Goal: Find specific page/section: Find specific page/section

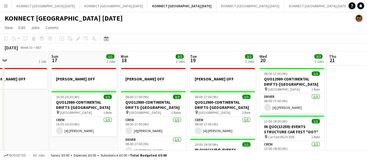
scroll to position [0, 229]
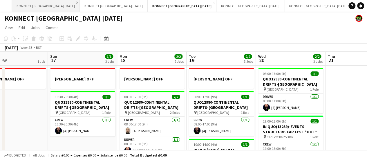
click at [76, 1] on app-icon "Close" at bounding box center [77, 2] width 2 height 2
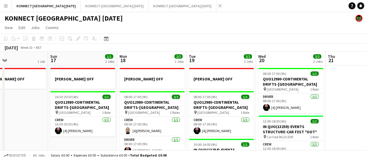
click at [219, 5] on app-icon "Add" at bounding box center [220, 6] width 2 height 2
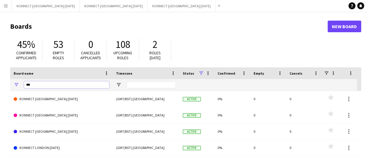
click at [39, 87] on input "***" at bounding box center [66, 84] width 85 height 7
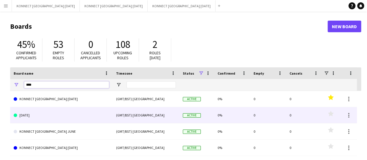
scroll to position [61, 0]
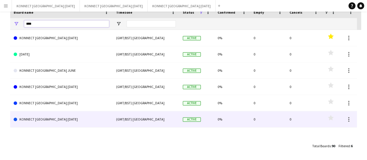
type input "****"
click at [64, 120] on link "KONNECT [GEOGRAPHIC_DATA] [DATE]" at bounding box center [61, 119] width 95 height 16
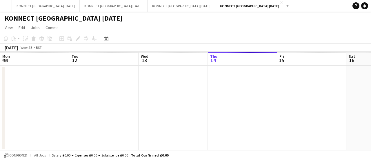
scroll to position [0, 139]
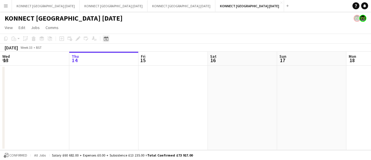
click at [108, 39] on icon at bounding box center [106, 38] width 4 height 5
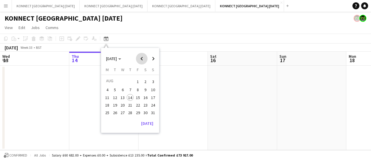
click at [138, 60] on span "Previous month" at bounding box center [142, 59] width 12 height 12
click at [111, 106] on button "16" at bounding box center [108, 105] width 8 height 8
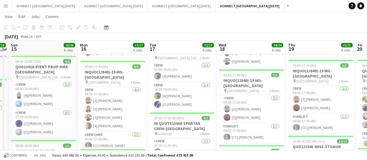
scroll to position [54, 0]
